Goal: Information Seeking & Learning: Learn about a topic

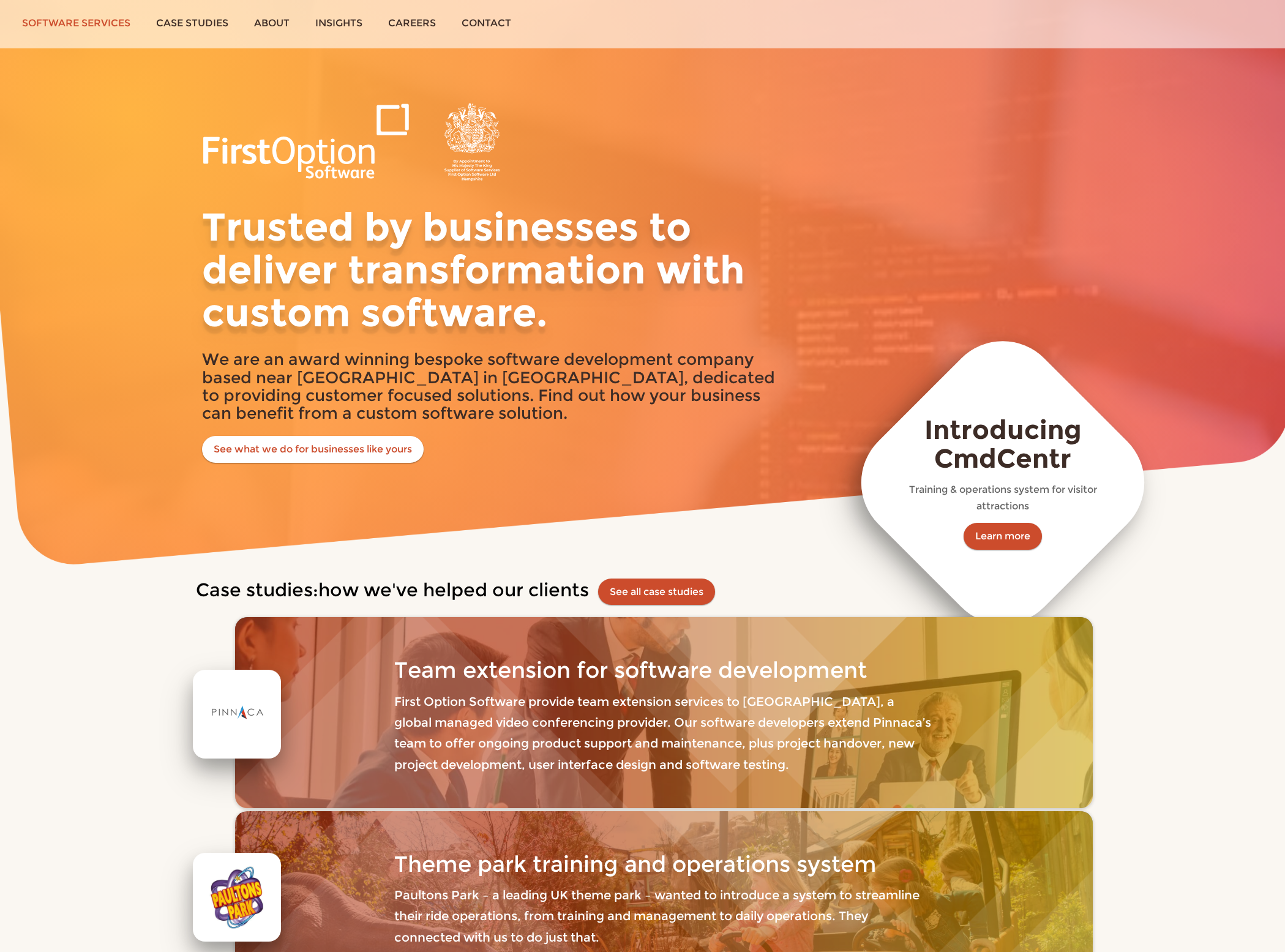
click at [106, 19] on link "Software services" at bounding box center [76, 23] width 134 height 46
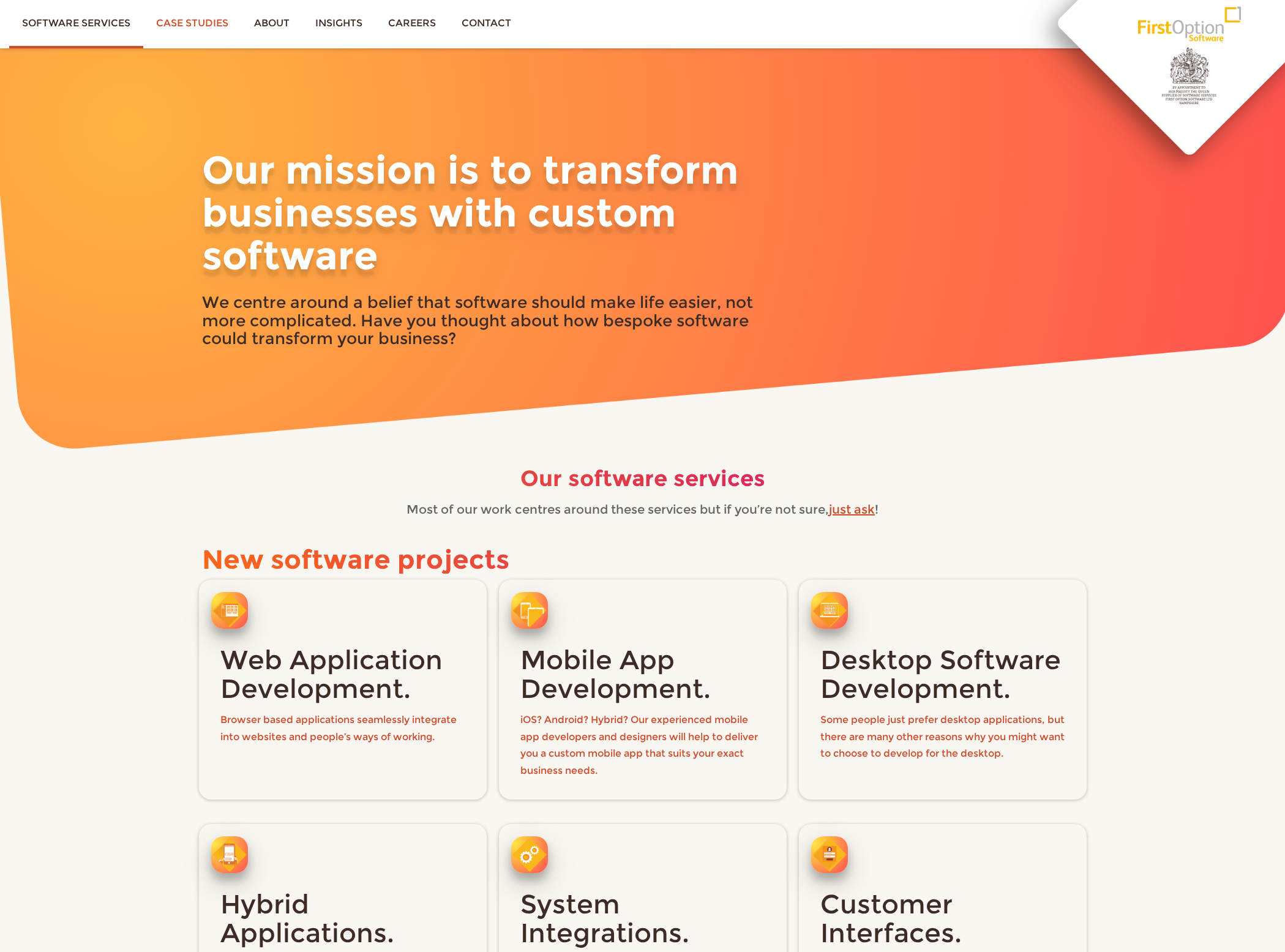
click at [188, 30] on link "Case studies" at bounding box center [192, 23] width 98 height 46
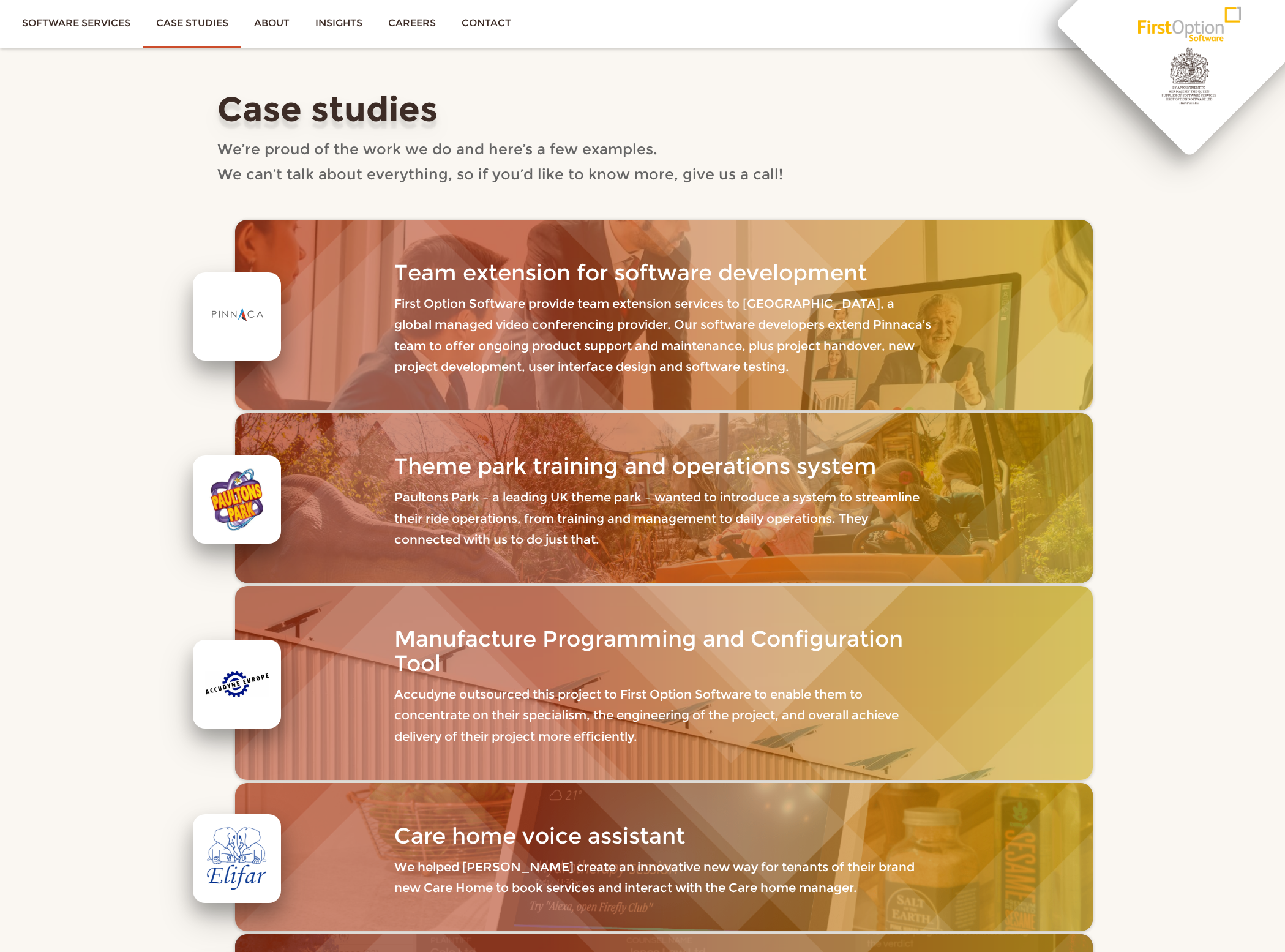
scroll to position [21, 0]
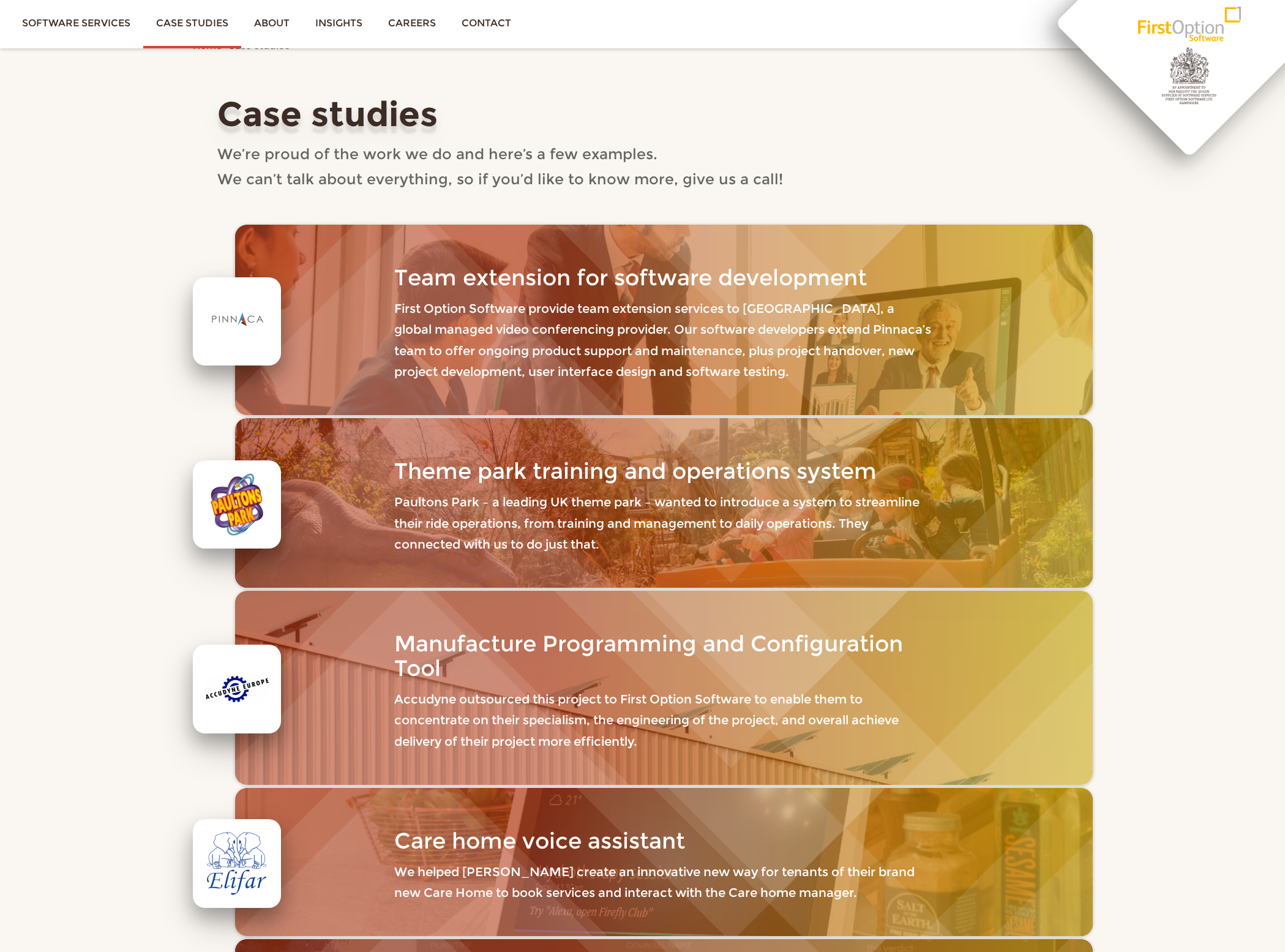
click at [550, 473] on h3 "Theme park training and operations system" at bounding box center [664, 471] width 538 height 25
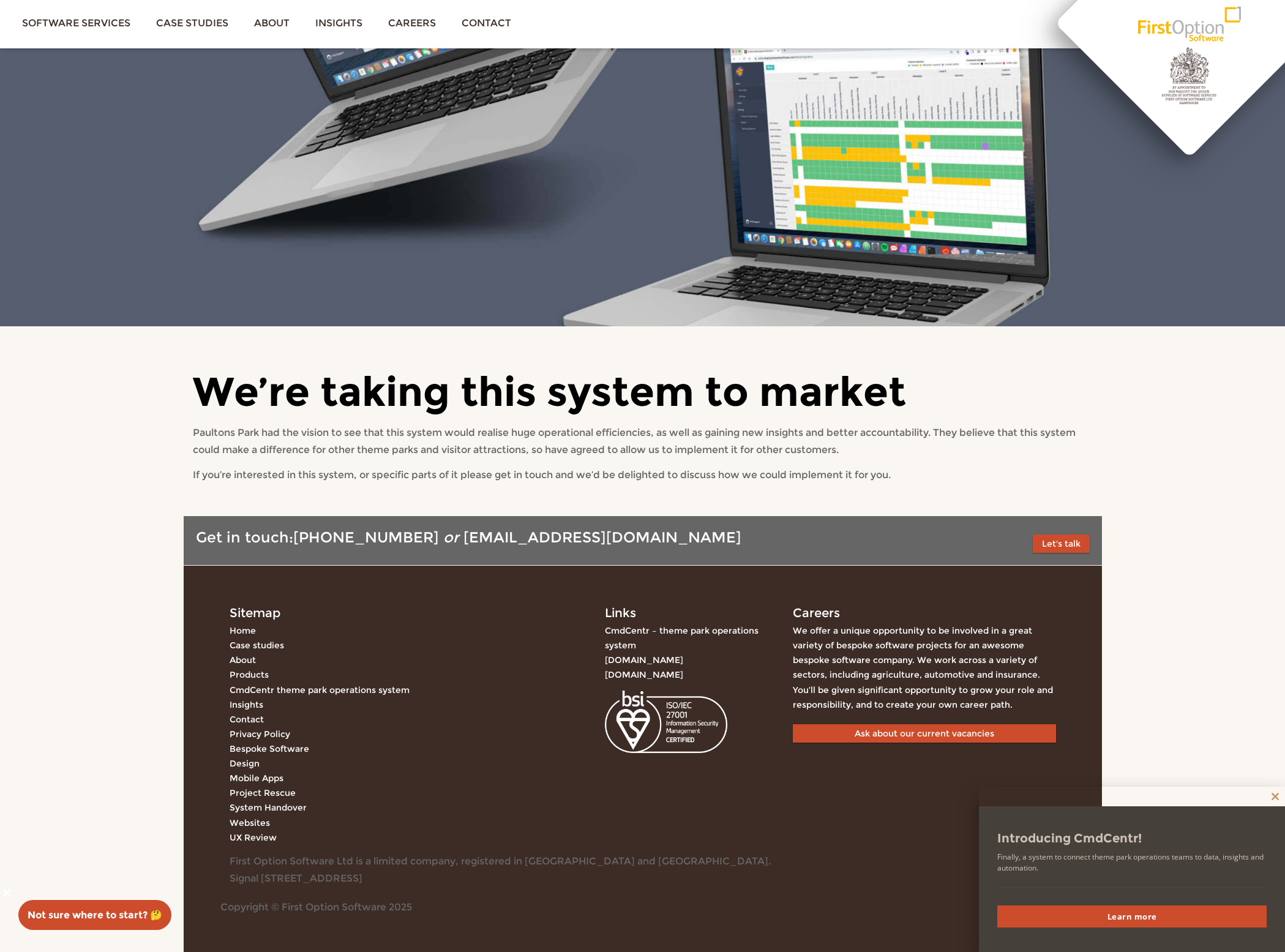
scroll to position [4814, 0]
